Goal: Information Seeking & Learning: Learn about a topic

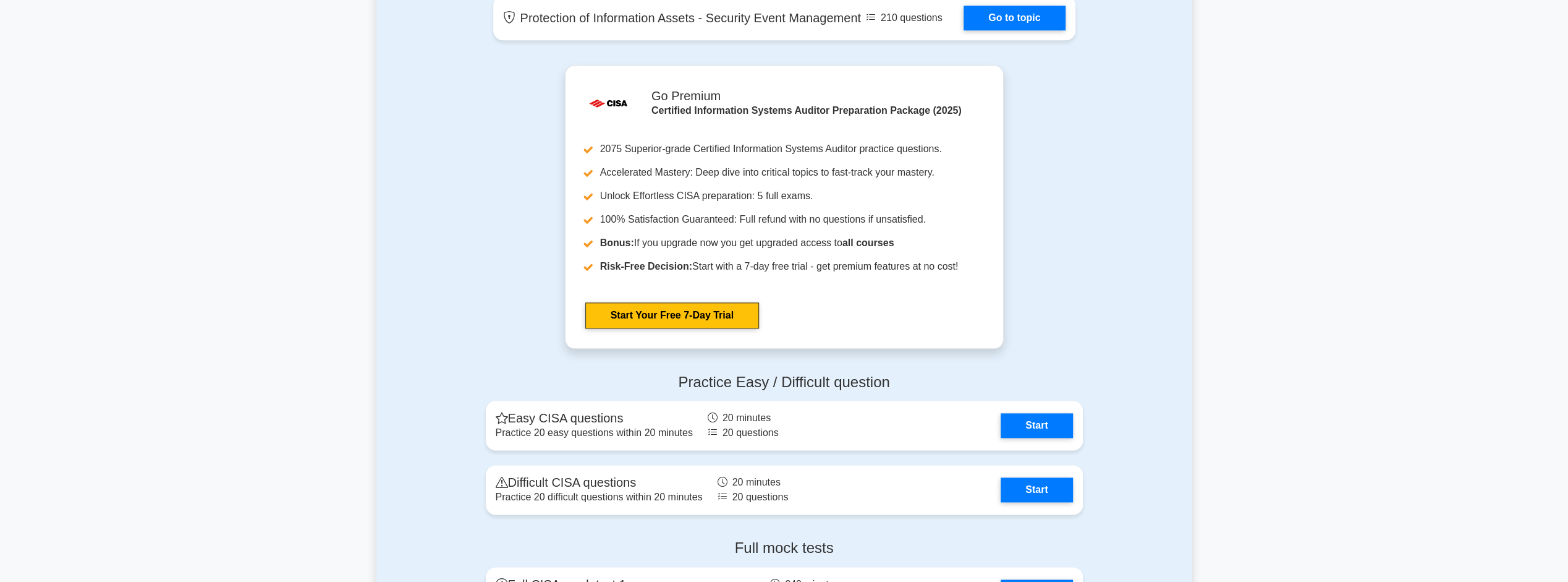
scroll to position [1546, 0]
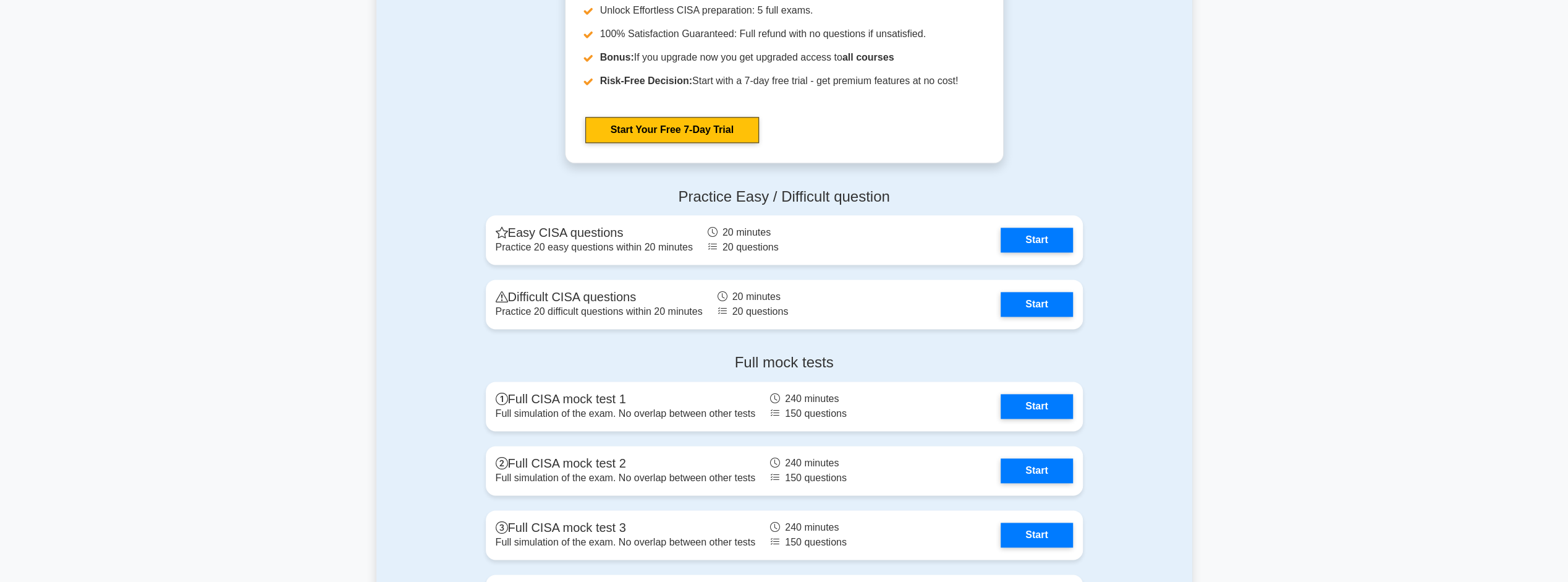
click at [1027, 235] on link "Start" at bounding box center [1036, 240] width 72 height 25
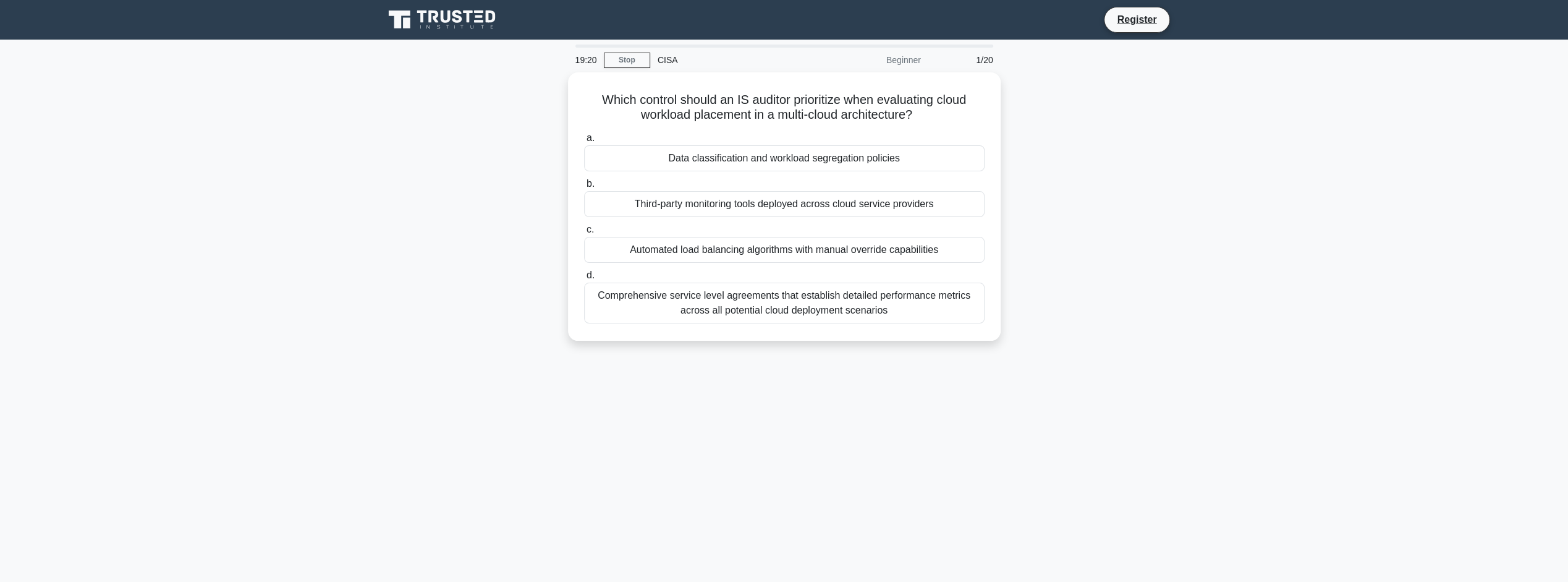
click at [857, 251] on div "Automated load balancing algorithms with manual override capabilities" at bounding box center [784, 250] width 400 height 26
click at [584, 234] on input "c. Automated load balancing algorithms with manual override capabilities" at bounding box center [584, 230] width 0 height 8
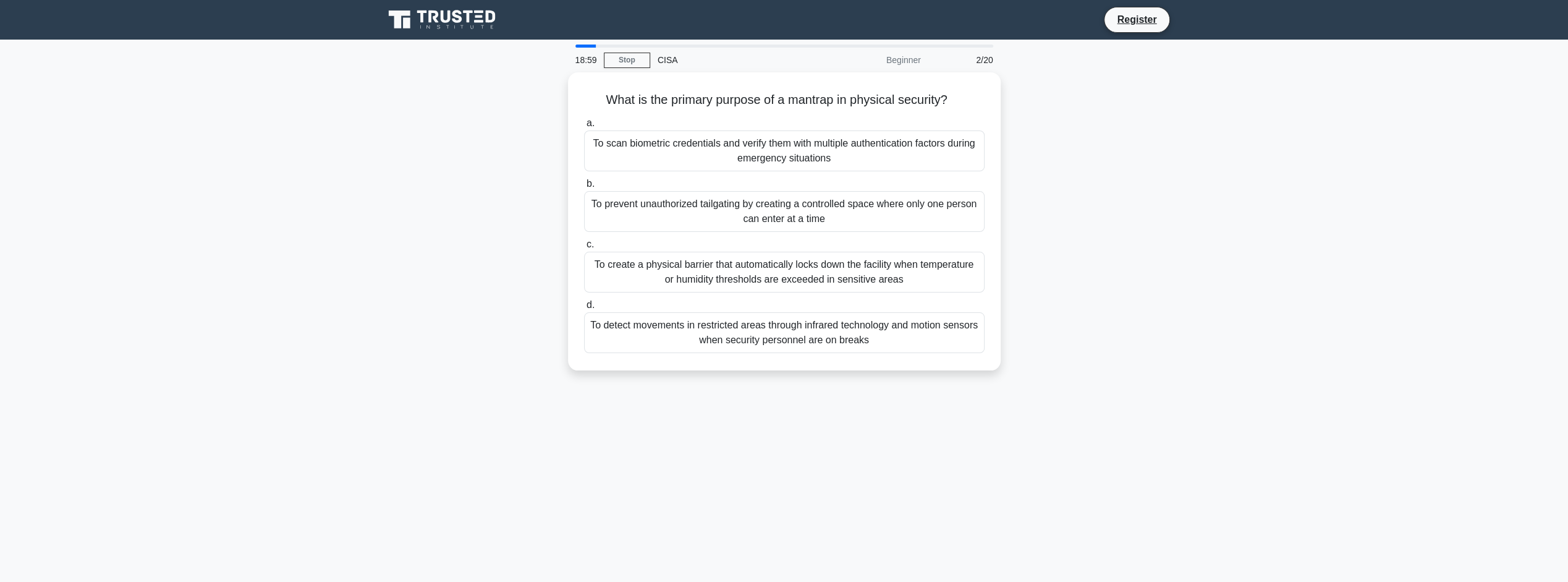
click at [846, 215] on div "To prevent unauthorized tailgating by creating a controlled space where only on…" at bounding box center [784, 211] width 400 height 41
click at [584, 188] on input "b. To prevent unauthorized tailgating by creating a controlled space where only…" at bounding box center [584, 183] width 0 height 8
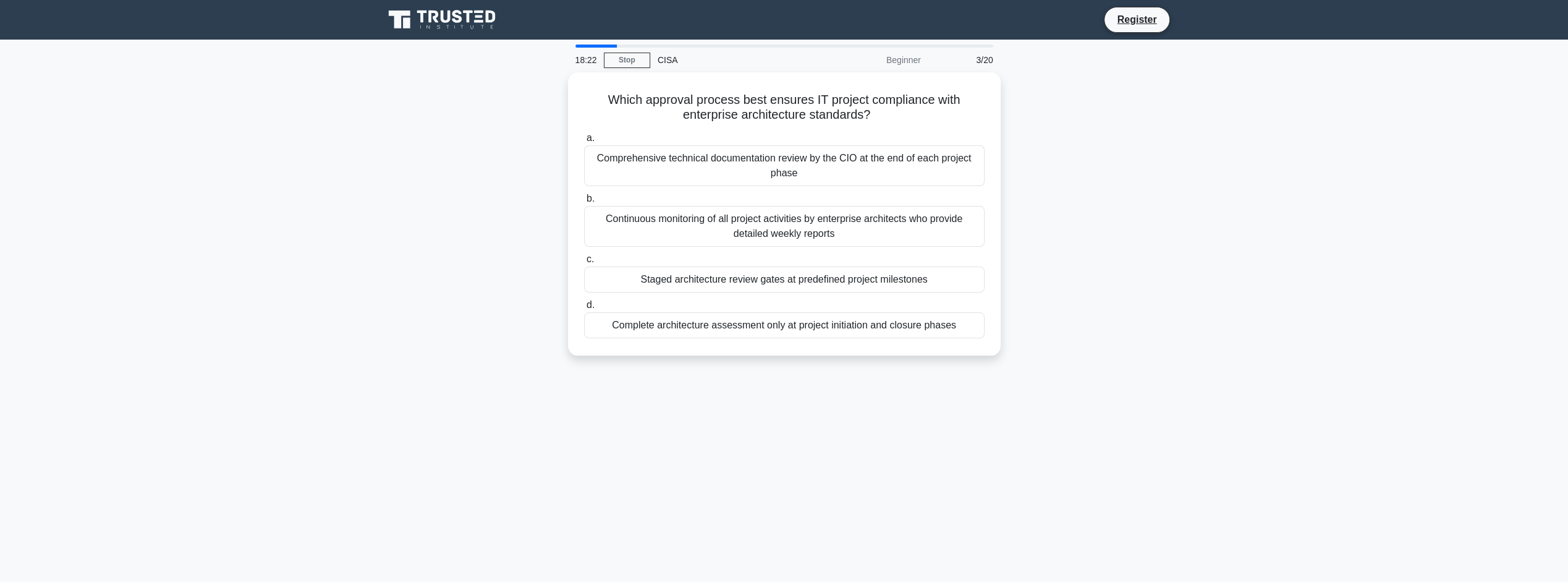
click at [854, 223] on div "Continuous monitoring of all project activities by enterprise architects who pr…" at bounding box center [784, 226] width 400 height 41
click at [584, 203] on input "b. Continuous monitoring of all project activities by enterprise architects who…" at bounding box center [584, 198] width 0 height 8
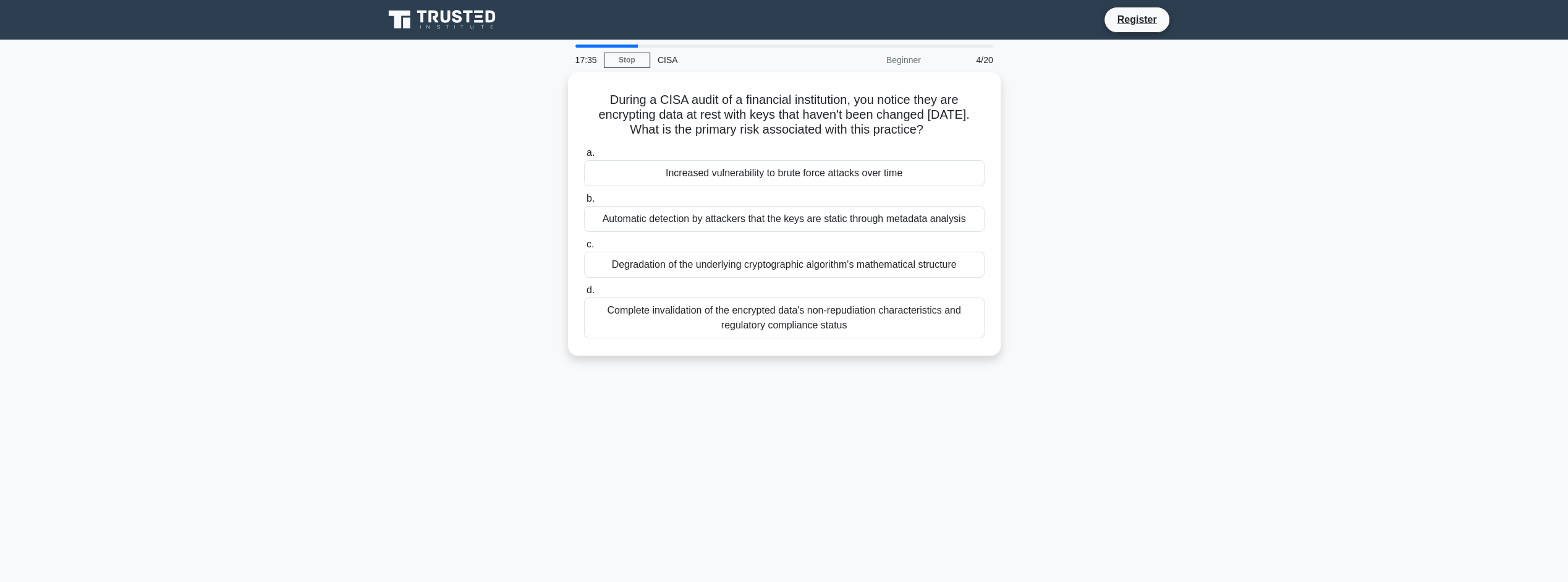
click at [861, 172] on div "Increased vulnerability to brute force attacks over time" at bounding box center [784, 173] width 400 height 26
click at [584, 157] on input "a. Increased vulnerability to brute force attacks over time" at bounding box center [584, 153] width 0 height 8
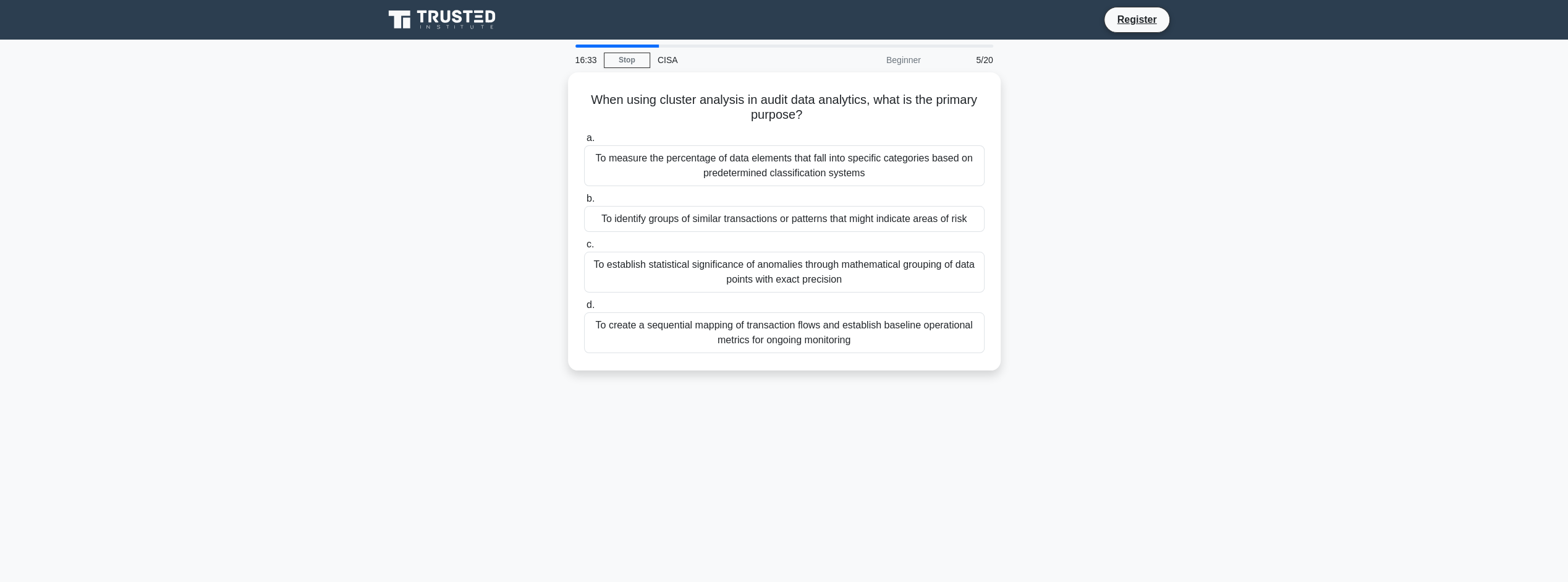
click at [837, 340] on div "To create a sequential mapping of transaction flows and establish baseline oper…" at bounding box center [784, 332] width 400 height 41
click at [584, 309] on input "d. To create a sequential mapping of transaction flows and establish baseline o…" at bounding box center [584, 305] width 0 height 8
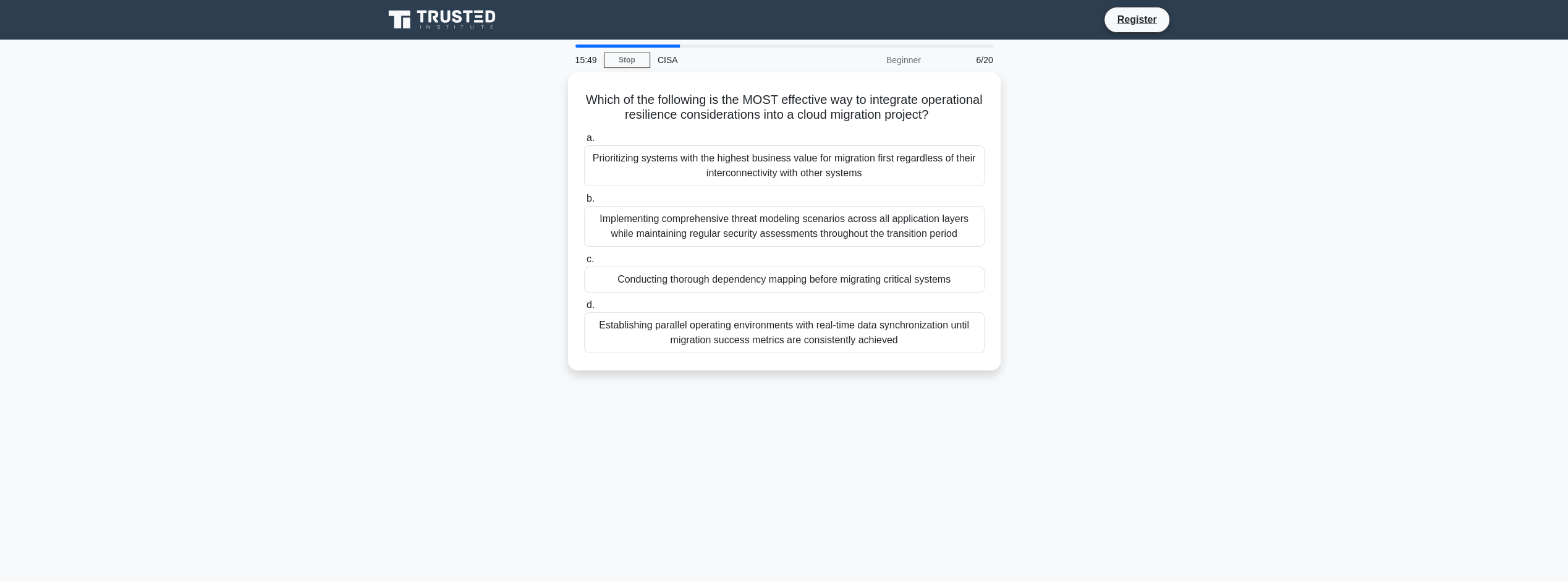
click at [874, 331] on div "Establishing parallel operating environments with real-time data synchronizatio…" at bounding box center [784, 332] width 400 height 41
click at [584, 309] on input "d. Establishing parallel operating environments with real-time data synchroniza…" at bounding box center [584, 305] width 0 height 8
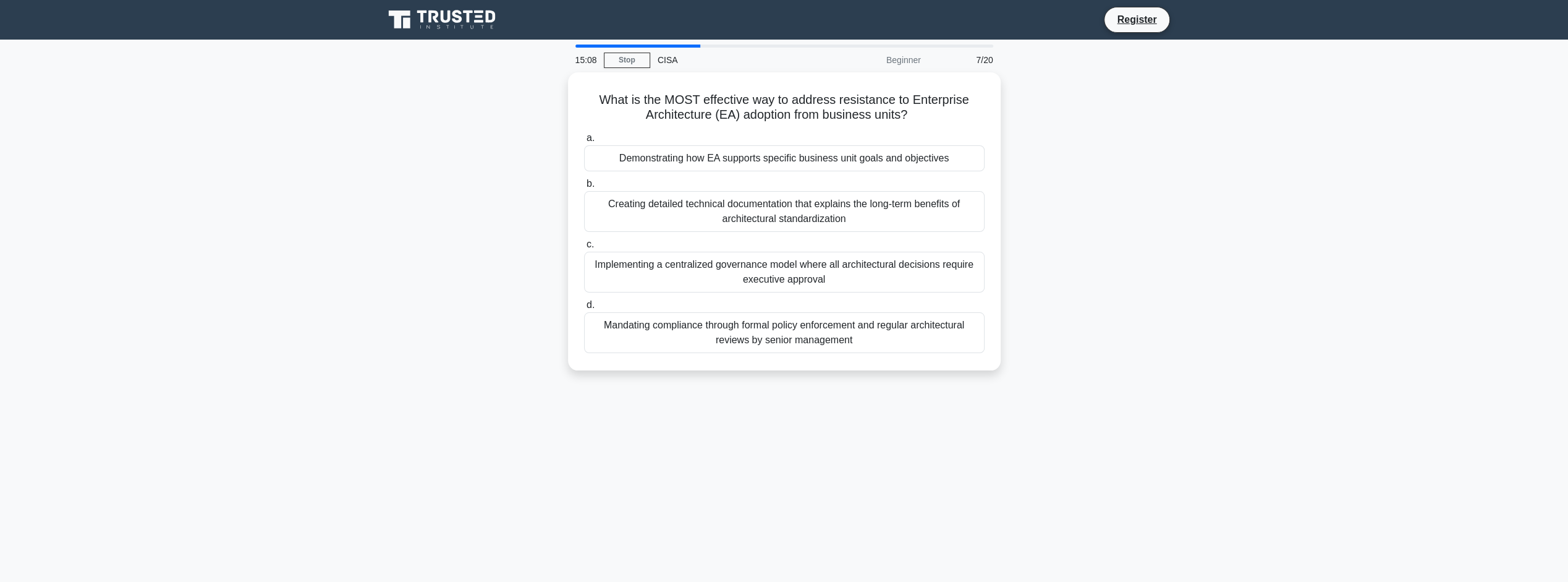
click at [929, 156] on div "Demonstrating how EA supports specific business unit goals and objectives" at bounding box center [784, 158] width 400 height 26
click at [584, 142] on input "a. Demonstrating how EA supports specific business unit goals and objectives" at bounding box center [584, 138] width 0 height 8
click at [905, 153] on div "Ensuring IT governance mechanisms are in place and operating effectively" at bounding box center [784, 158] width 400 height 26
click at [584, 142] on input "a. Ensuring IT governance mechanisms are in place and operating effectively" at bounding box center [584, 138] width 0 height 8
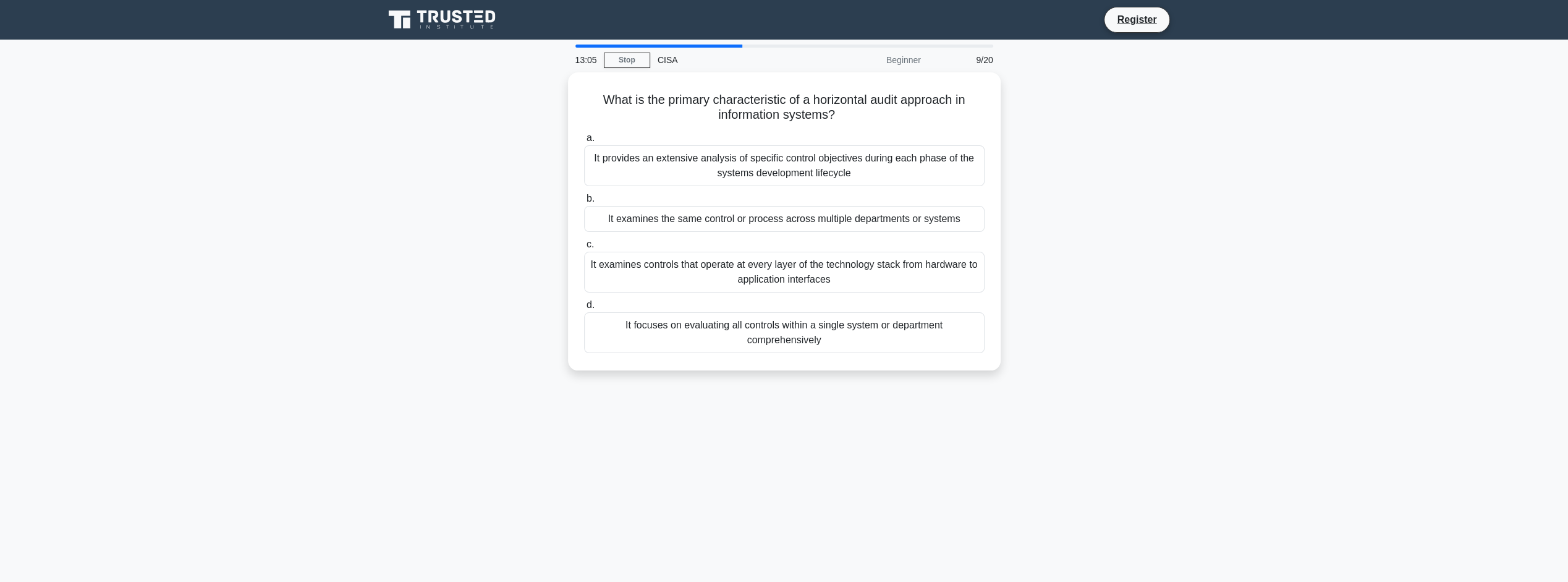
click at [974, 266] on div "It examines controls that operate at every layer of the technology stack from h…" at bounding box center [784, 271] width 400 height 41
click at [584, 249] on input "c. It examines controls that operate at every layer of the technology stack fro…" at bounding box center [584, 245] width 0 height 8
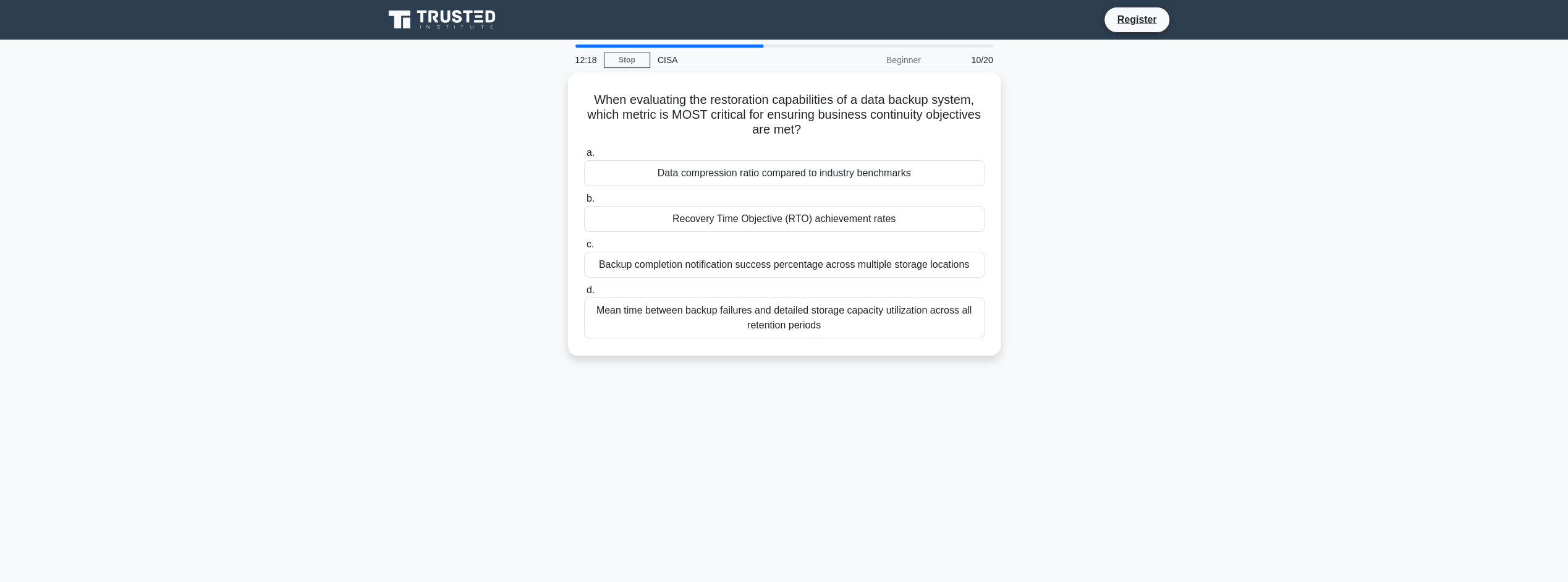
click at [884, 216] on div "Recovery Time Objective (RTO) achievement rates" at bounding box center [784, 219] width 400 height 26
click at [584, 203] on input "b. Recovery Time Objective (RTO) achievement rates" at bounding box center [584, 198] width 0 height 8
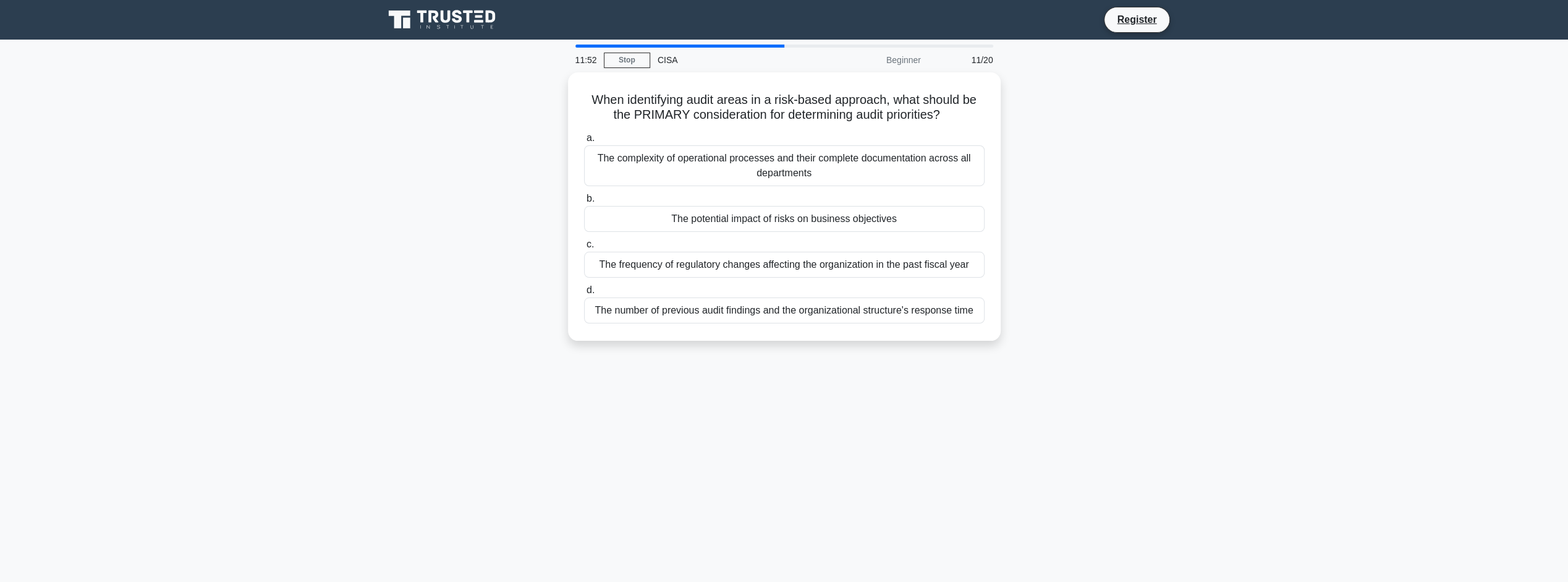
click at [779, 216] on div "The potential impact of risks on business objectives" at bounding box center [784, 219] width 400 height 26
click at [584, 203] on input "b. The potential impact of risks on business objectives" at bounding box center [584, 198] width 0 height 8
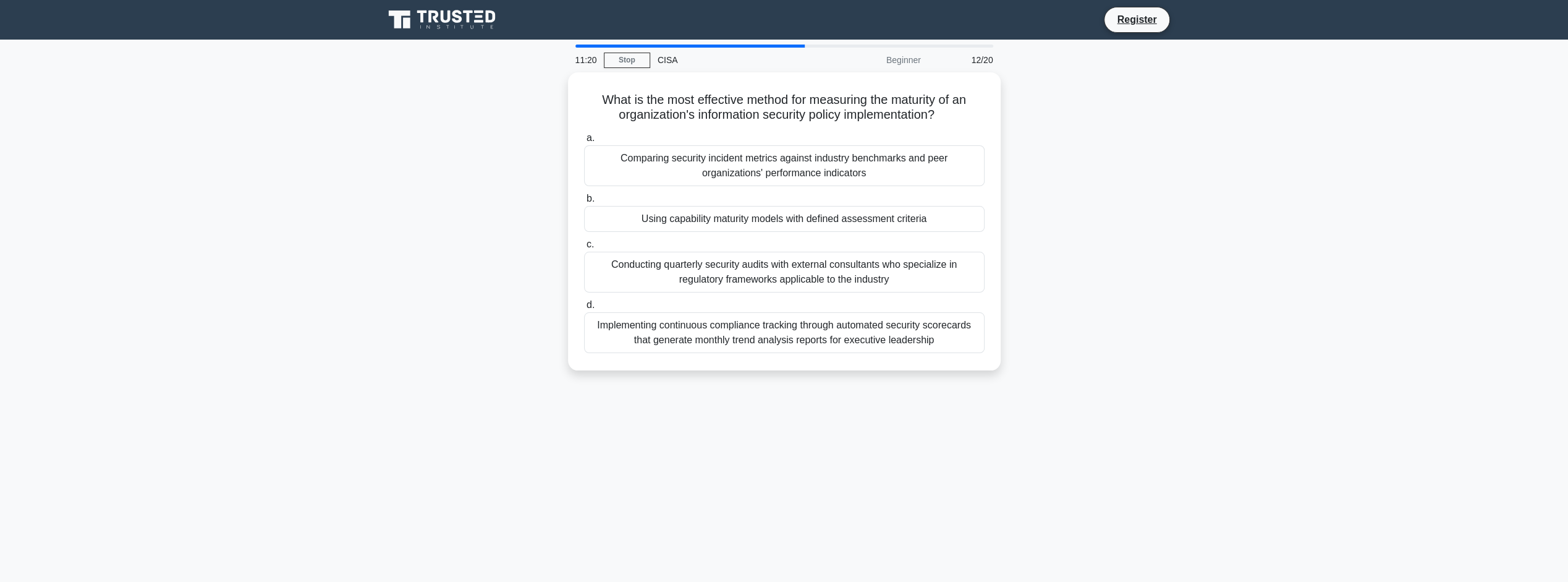
click at [931, 221] on div "Using capability maturity models with defined assessment criteria" at bounding box center [784, 219] width 400 height 26
click at [584, 203] on input "b. Using capability maturity models with defined assessment criteria" at bounding box center [584, 198] width 0 height 8
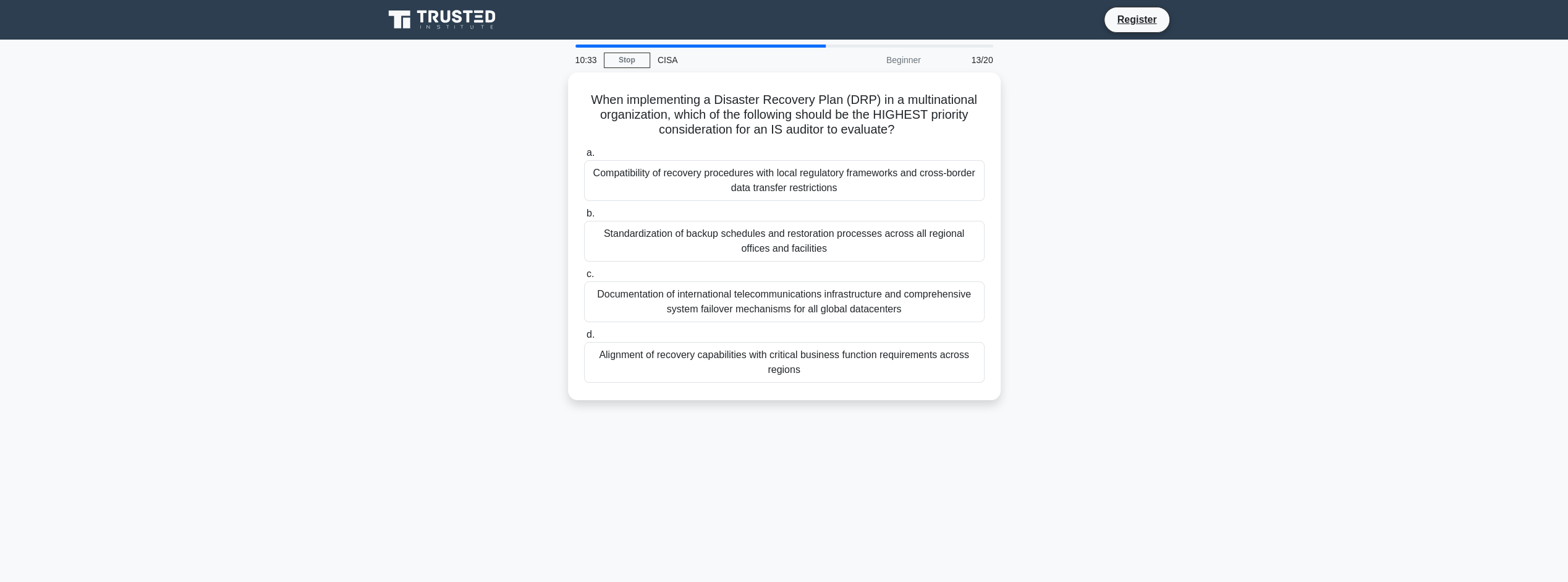
click at [764, 172] on div "Compatibility of recovery procedures with local regulatory frameworks and cross…" at bounding box center [784, 180] width 400 height 41
click at [584, 157] on input "a. Compatibility of recovery procedures with local regulatory frameworks and cr…" at bounding box center [584, 153] width 0 height 8
click at [878, 180] on div "Creating a centralized quality metrics dashboard that tracks defects by severit…" at bounding box center [784, 180] width 400 height 41
click at [584, 157] on input "a. Creating a centralized quality metrics dashboard that tracks defects by seve…" at bounding box center [584, 153] width 0 height 8
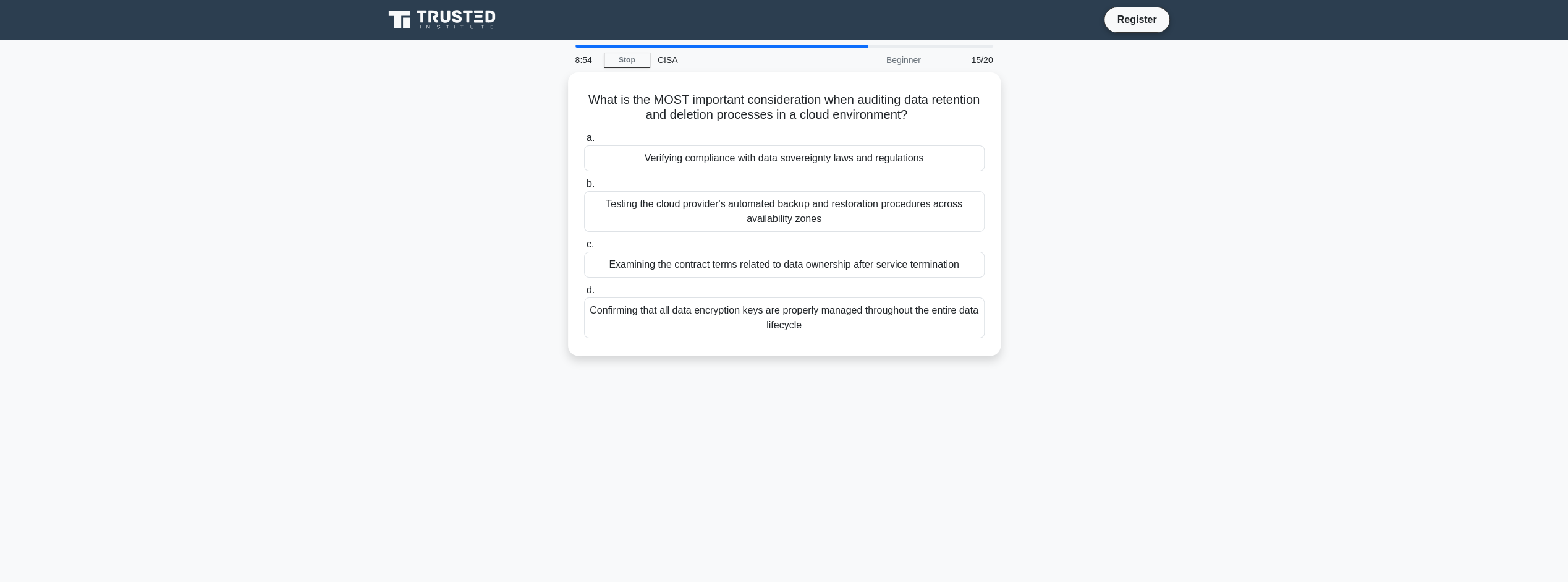
click at [816, 157] on div "Verifying compliance with data sovereignty laws and regulations" at bounding box center [784, 158] width 400 height 26
click at [584, 142] on input "a. Verifying compliance with data sovereignty laws and regulations" at bounding box center [584, 138] width 0 height 8
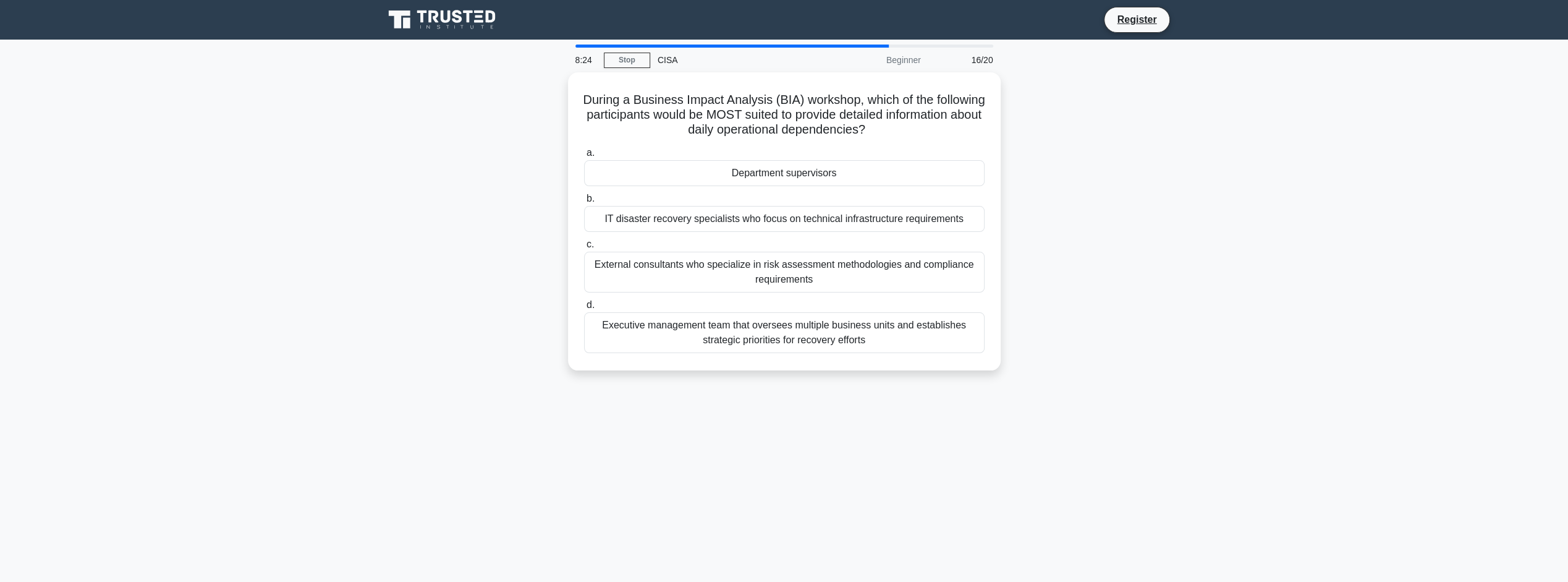
click at [782, 175] on div "Department supervisors" at bounding box center [784, 173] width 400 height 26
click at [584, 157] on input "a. Department supervisors" at bounding box center [584, 153] width 0 height 8
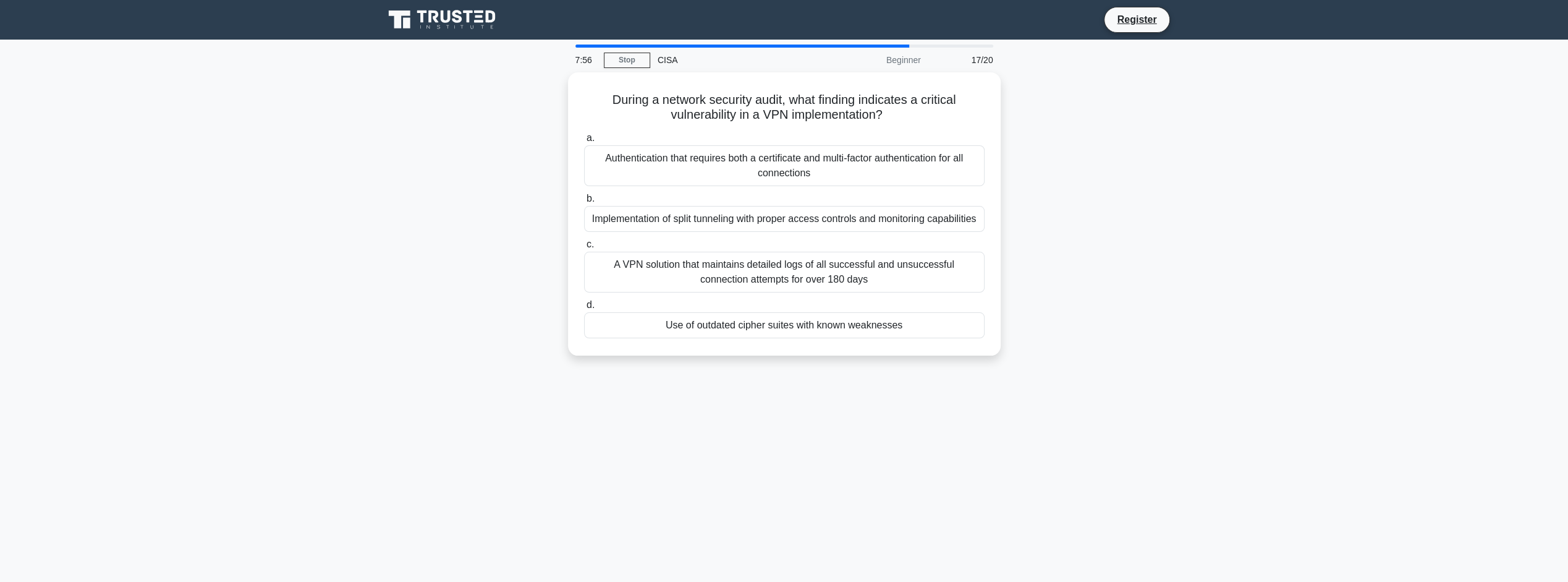
click at [829, 325] on div "Use of outdated cipher suites with known weaknesses" at bounding box center [784, 326] width 400 height 26
click at [584, 309] on input "d. Use of outdated cipher suites with known weaknesses" at bounding box center [584, 305] width 0 height 8
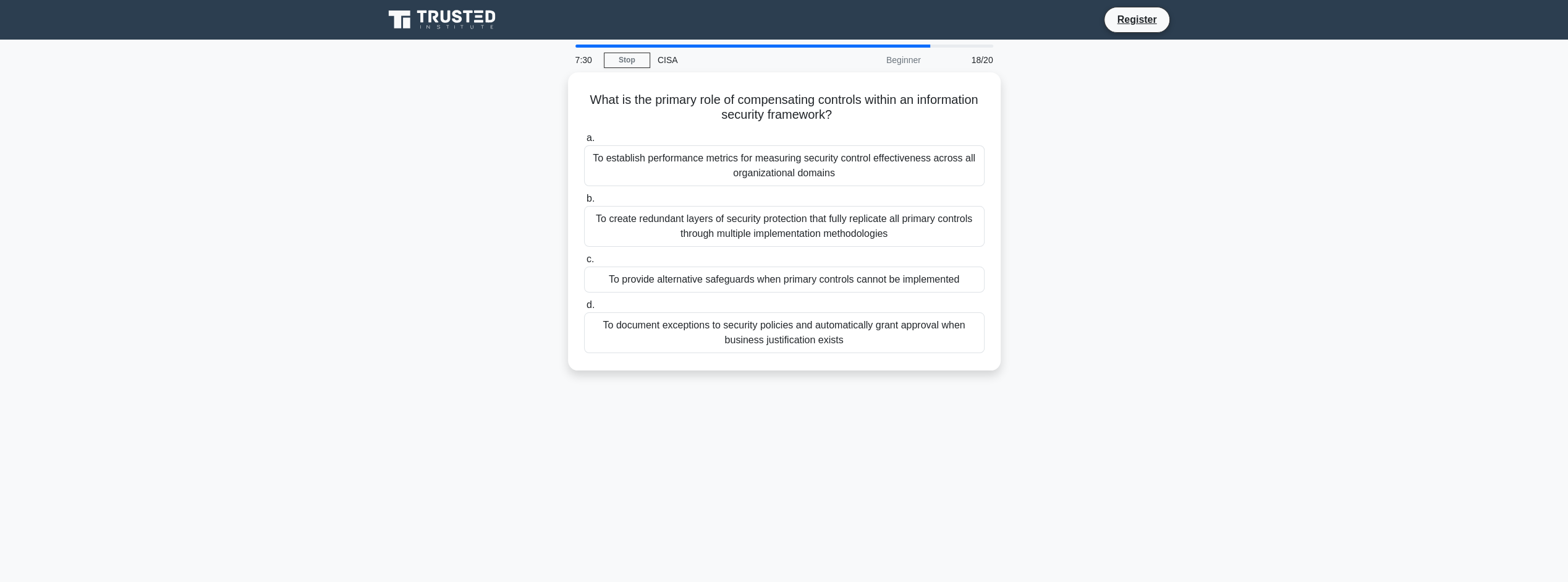
click at [767, 280] on div "To provide alternative safeguards when primary controls cannot be implemented" at bounding box center [784, 279] width 400 height 26
click at [584, 263] on input "c. To provide alternative safeguards when primary controls cannot be implemented" at bounding box center [584, 259] width 0 height 8
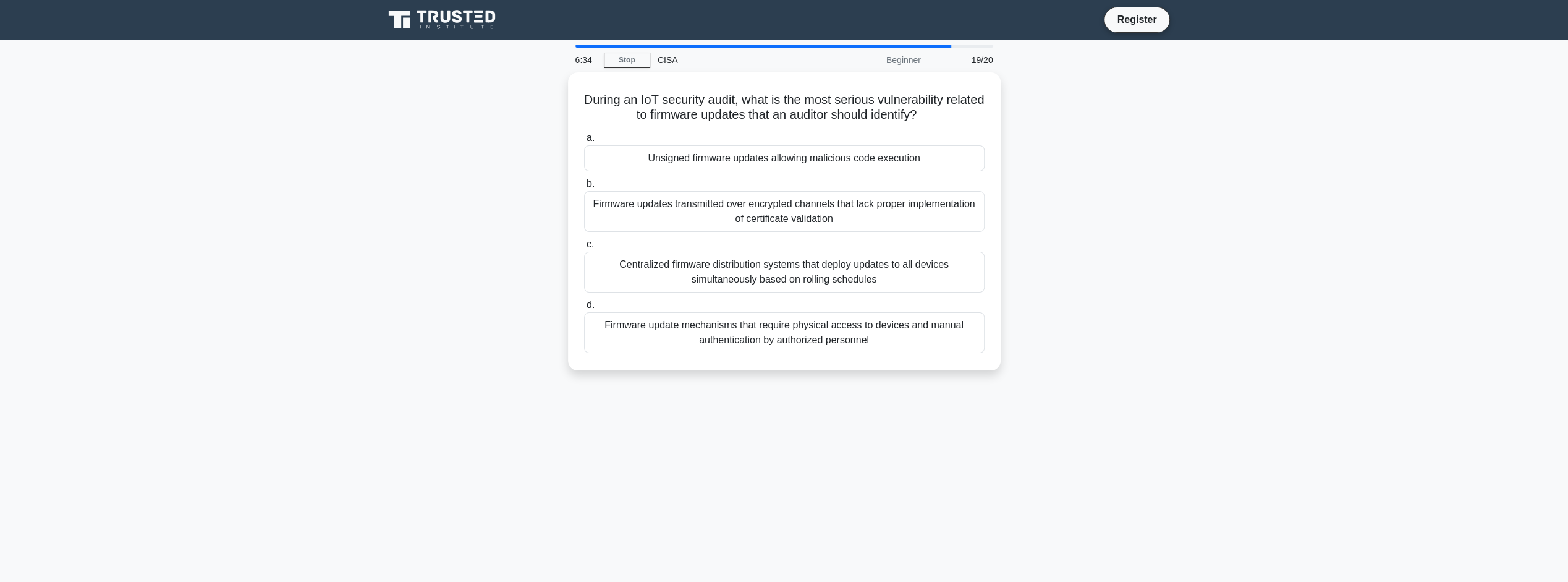
click at [884, 160] on div "Unsigned firmware updates allowing malicious code execution" at bounding box center [784, 158] width 400 height 26
click at [584, 142] on input "a. Unsigned firmware updates allowing malicious code execution" at bounding box center [584, 138] width 0 height 8
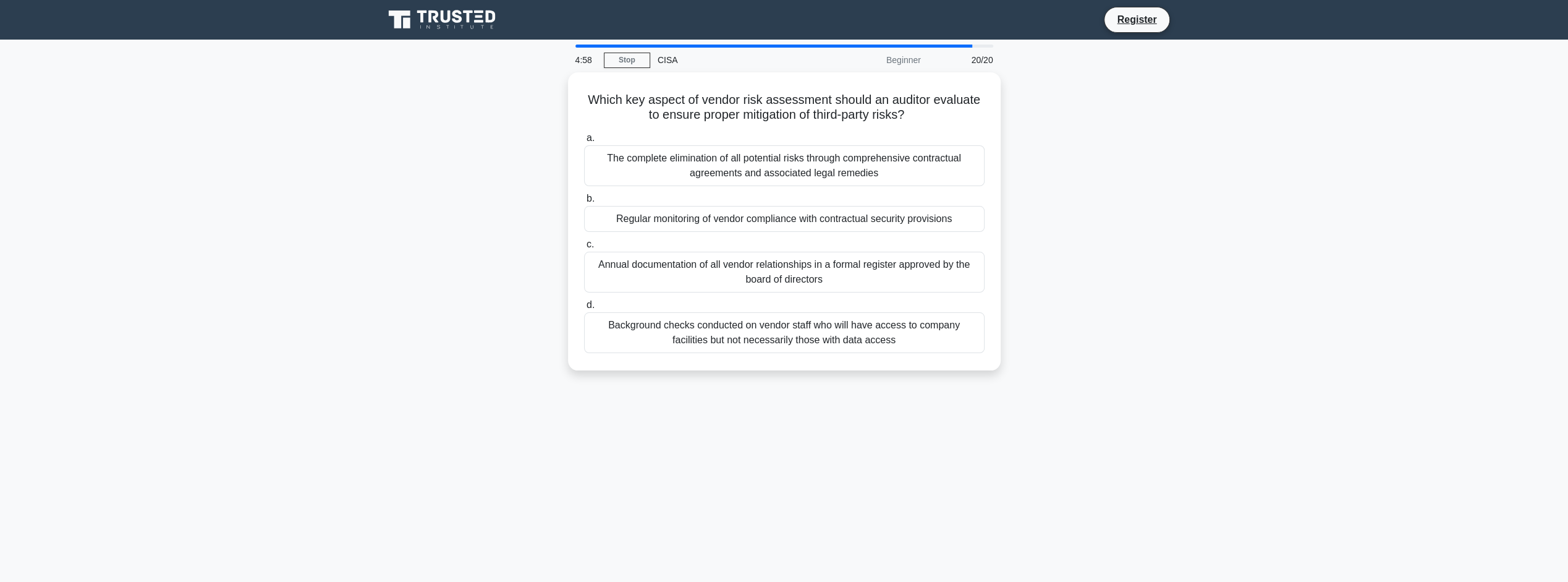
click at [804, 216] on div "Regular monitoring of vendor compliance with contractual security provisions" at bounding box center [784, 219] width 400 height 26
click at [584, 203] on input "b. Regular monitoring of vendor compliance with contractual security provisions" at bounding box center [584, 198] width 0 height 8
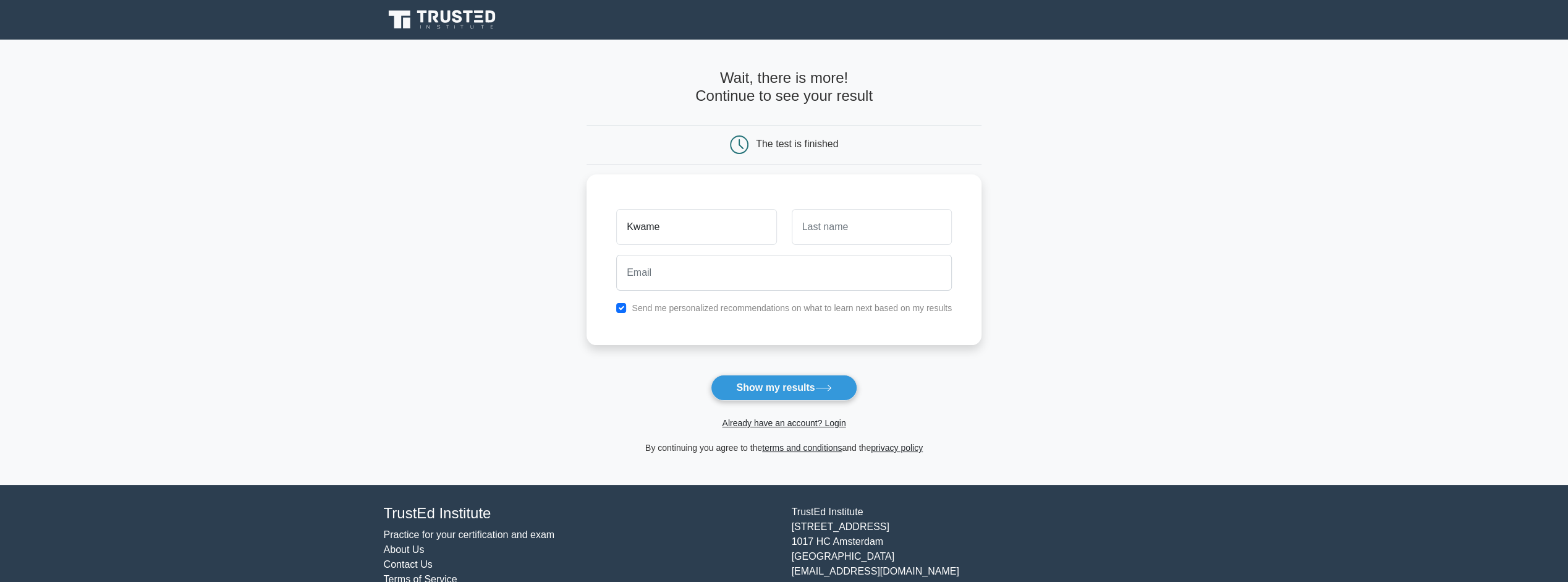
type input "Kwame"
type input "biney"
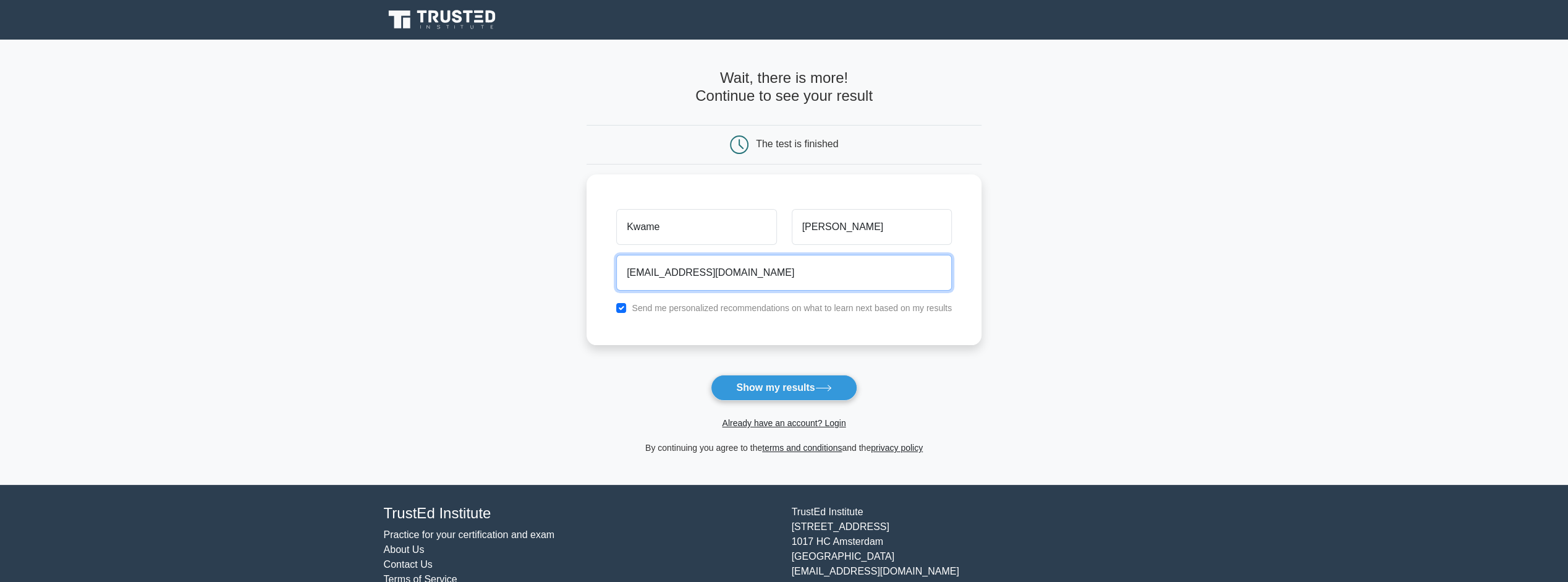
type input "kwamesam@gmail.com"
click at [791, 389] on button "Show my results" at bounding box center [784, 388] width 146 height 26
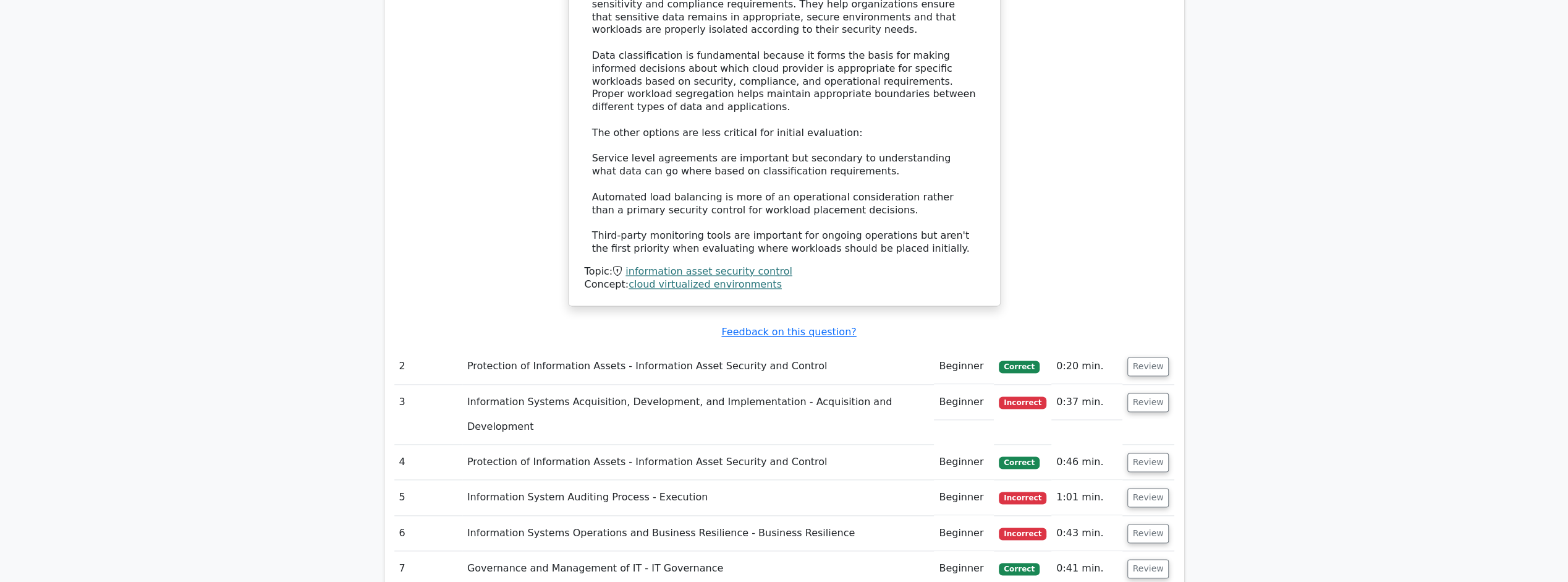
scroll to position [1608, 0]
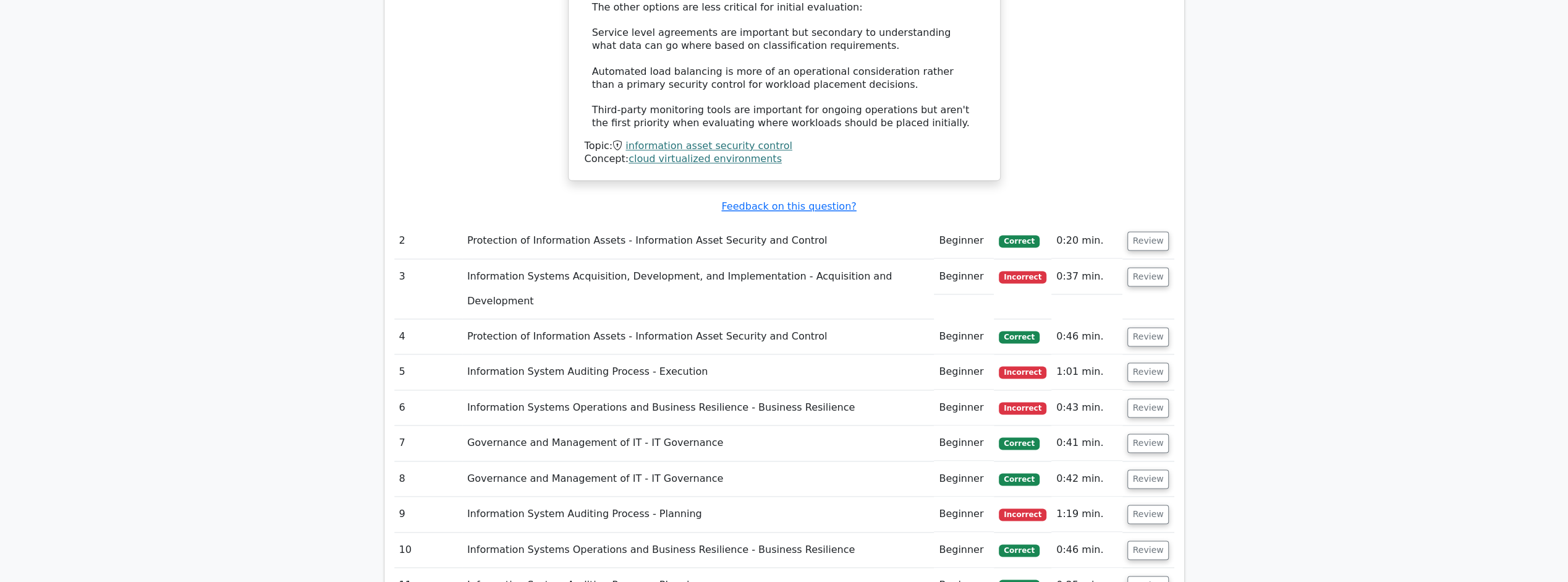
click at [1140, 267] on button "Review" at bounding box center [1148, 276] width 42 height 19
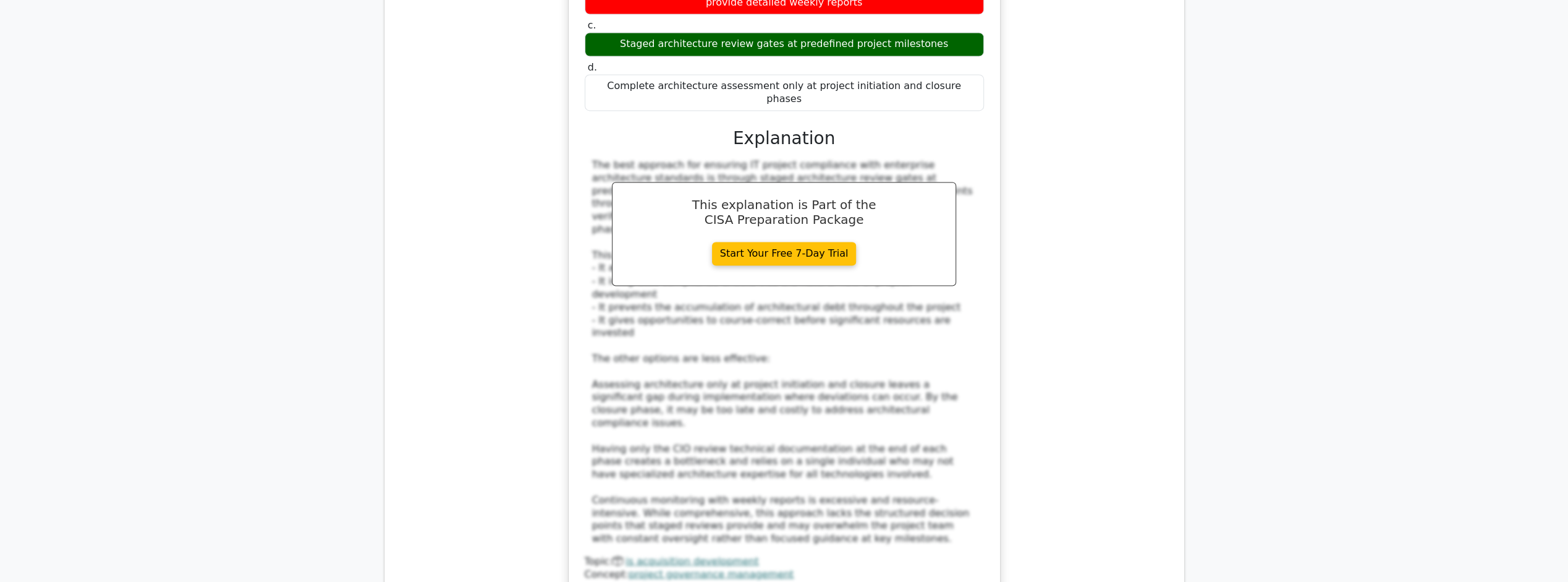
scroll to position [2226, 0]
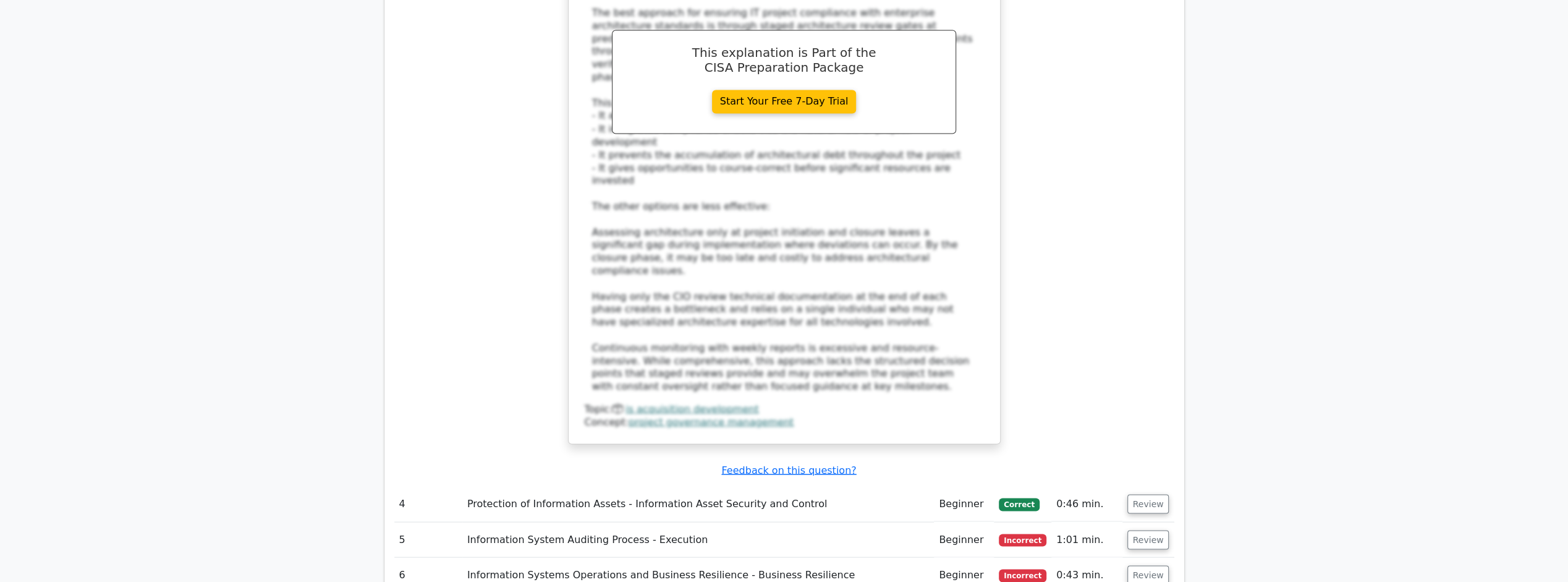
click at [1142, 530] on button "Review" at bounding box center [1148, 540] width 42 height 19
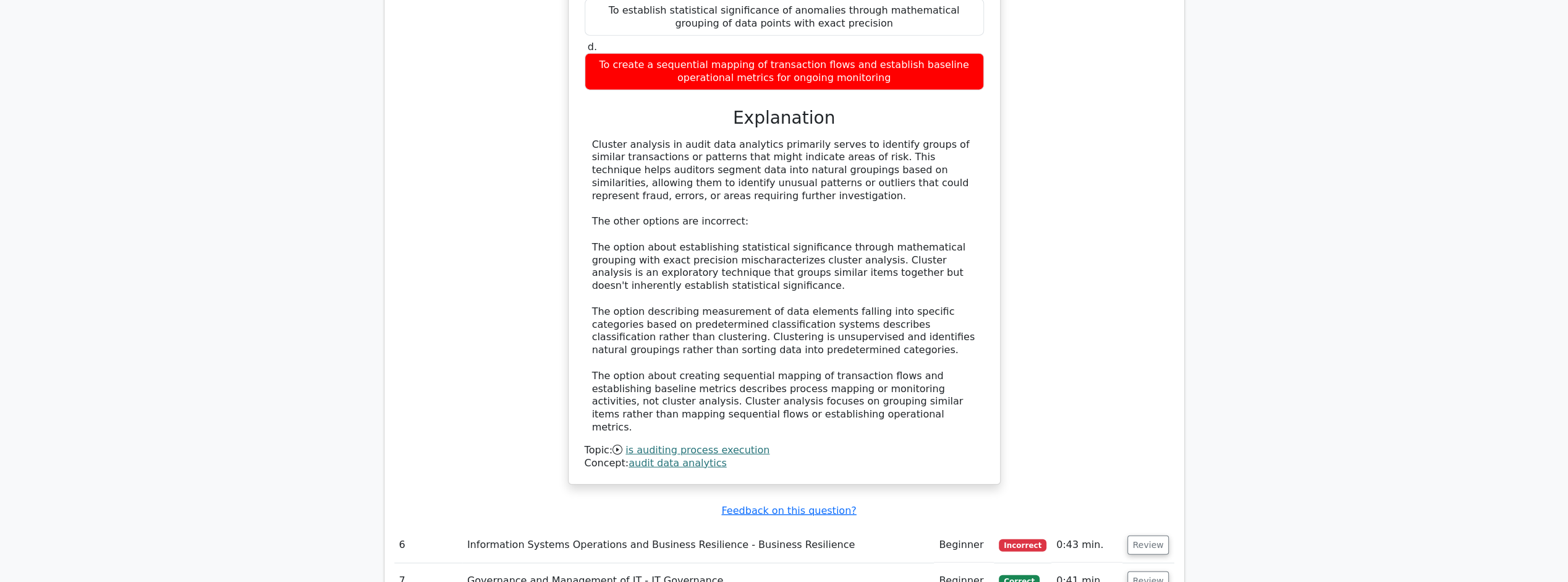
scroll to position [2969, 0]
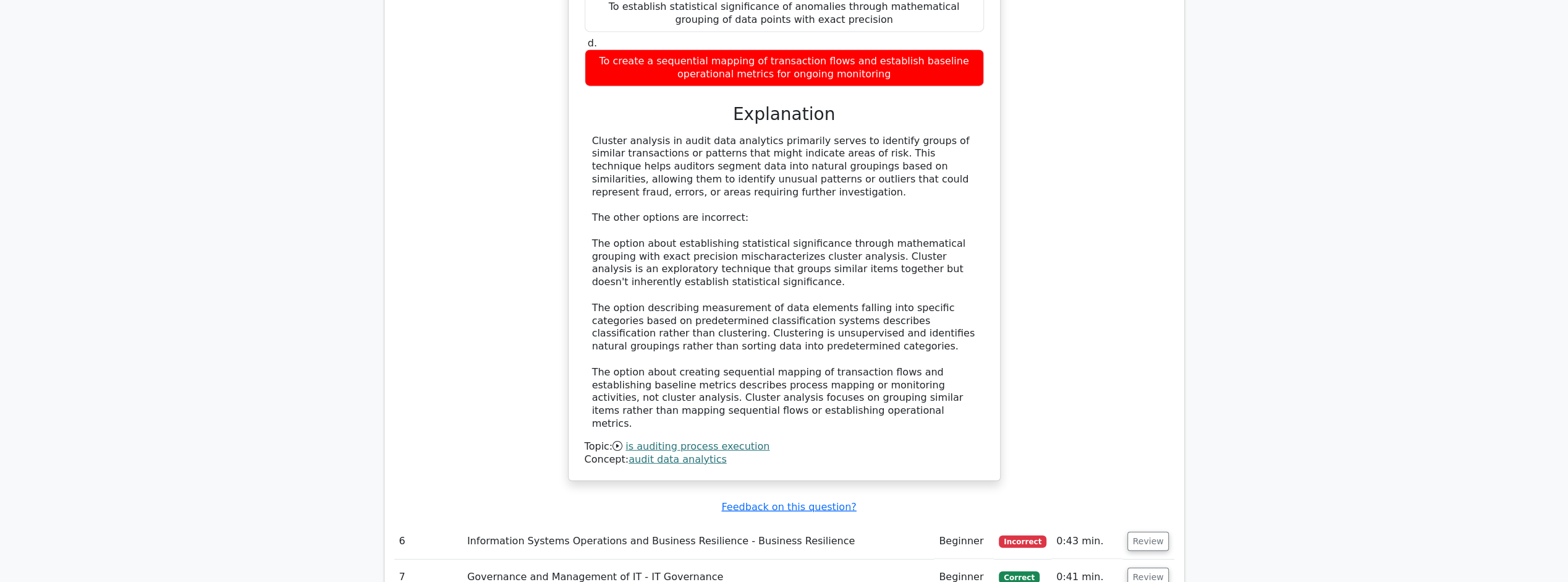
click at [1153, 532] on button "Review" at bounding box center [1148, 541] width 42 height 19
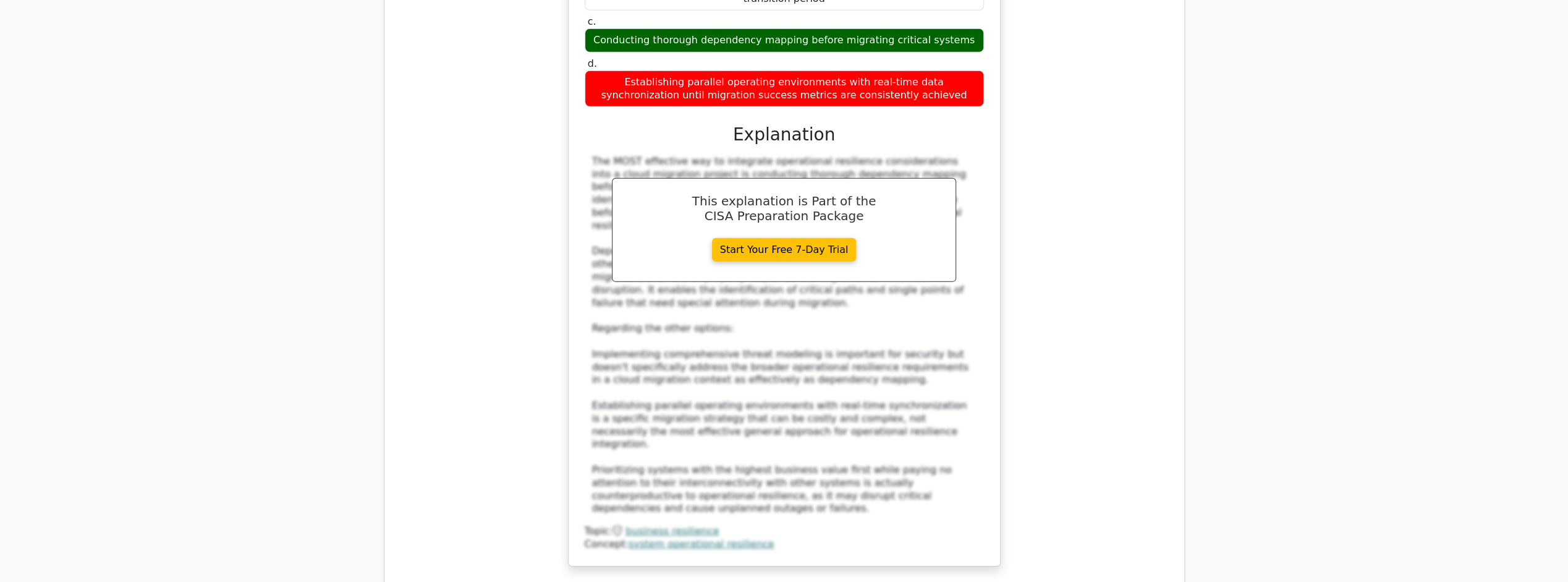
scroll to position [3772, 0]
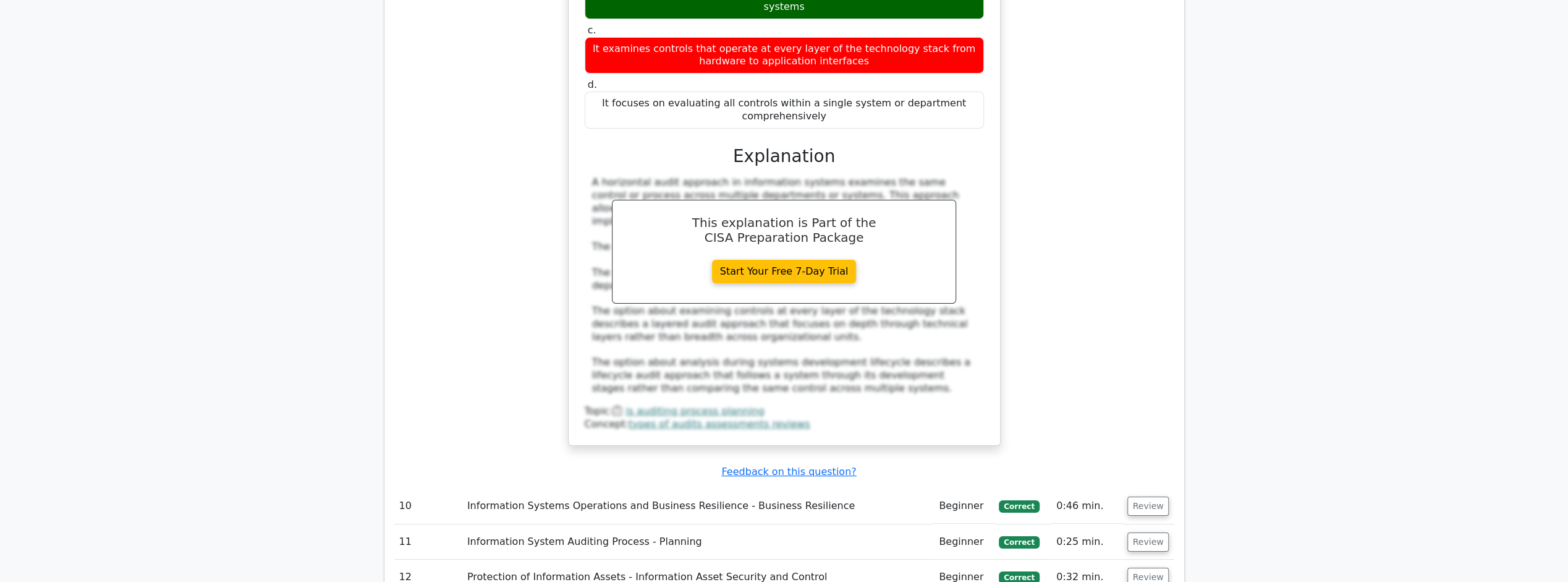
scroll to position [4576, 0]
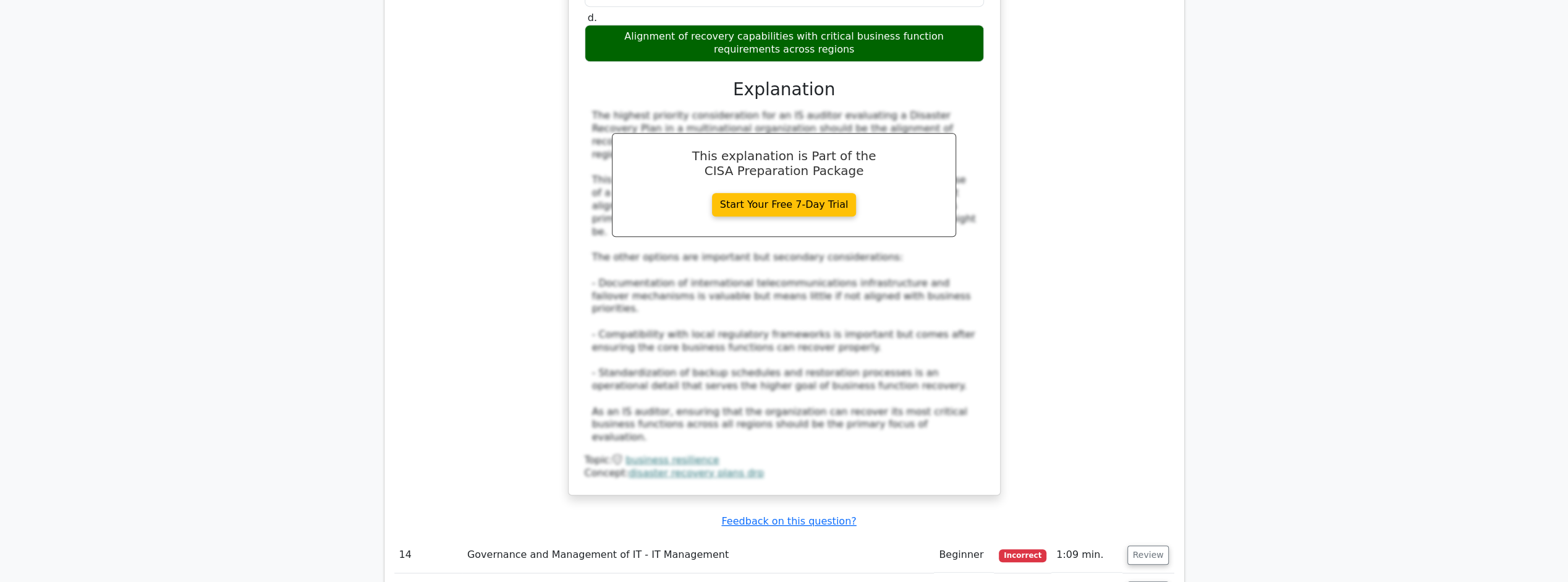
scroll to position [5442, 0]
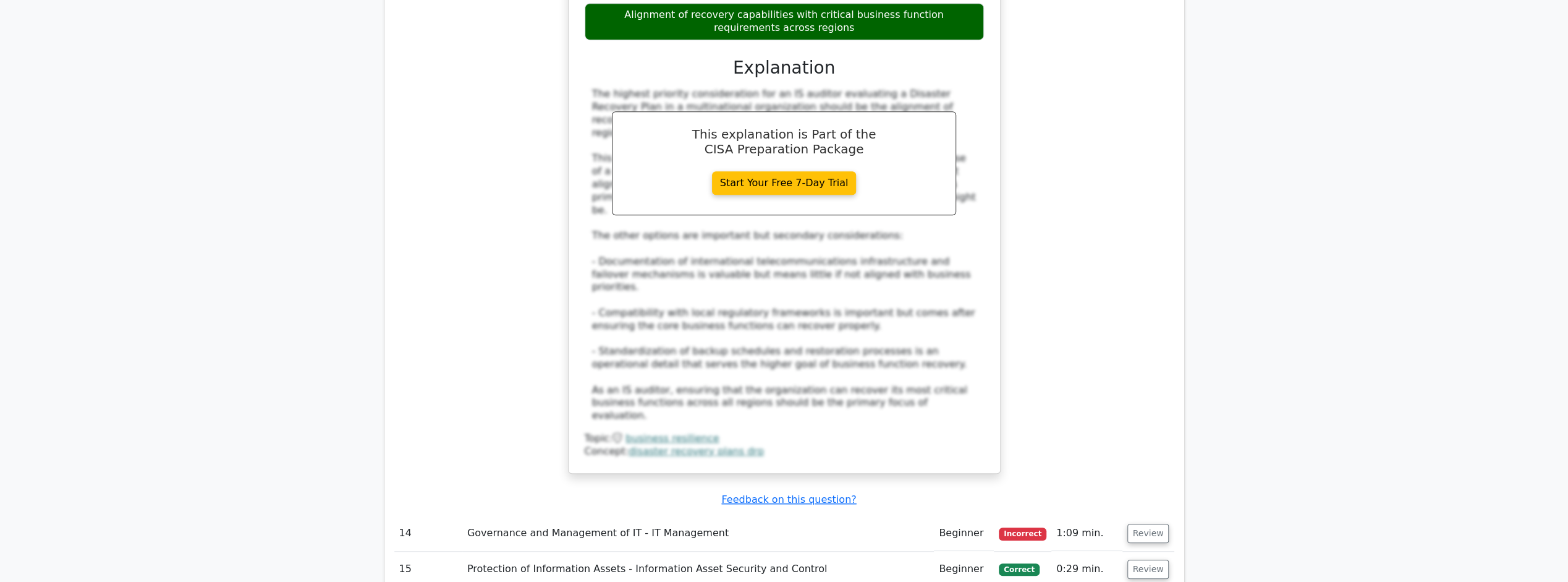
click at [1138, 524] on button "Review" at bounding box center [1148, 533] width 42 height 19
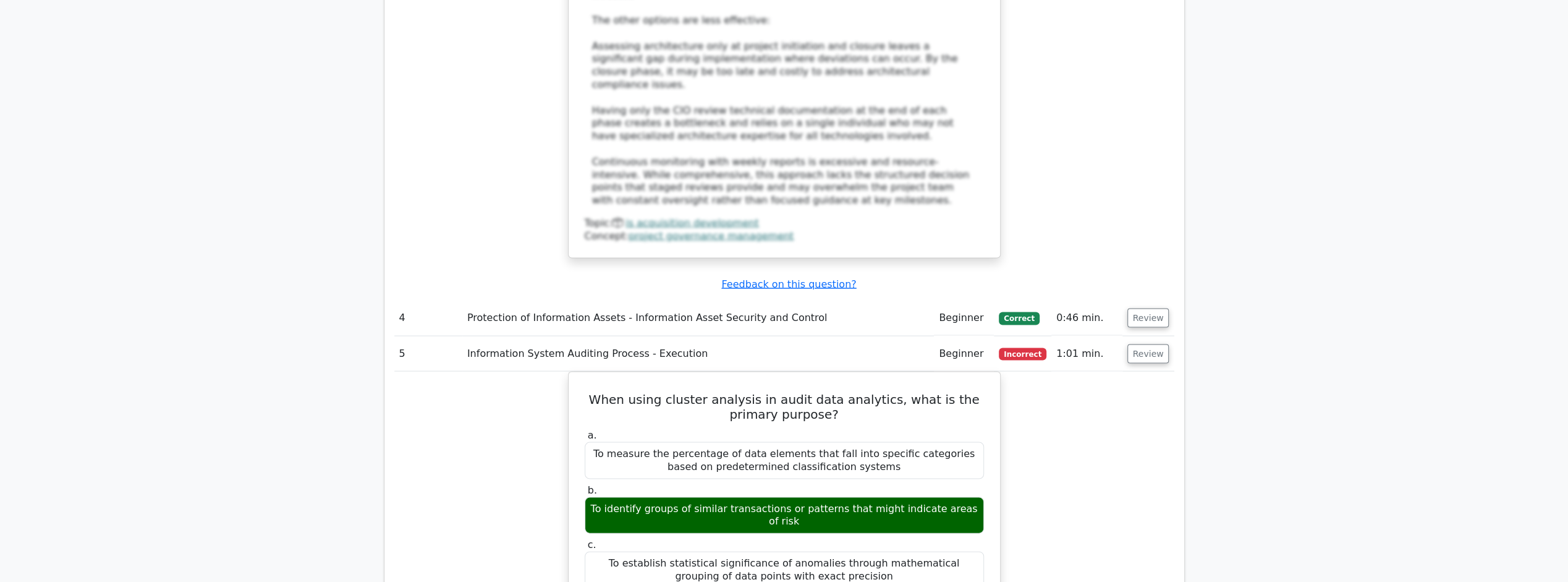
scroll to position [2103, 0]
